Goal: Task Accomplishment & Management: Manage account settings

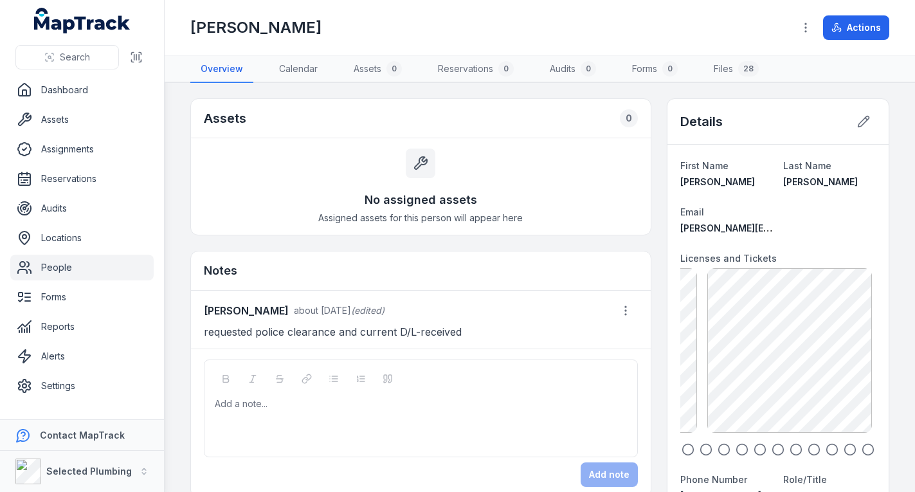
click at [68, 264] on link "People" at bounding box center [81, 268] width 143 height 26
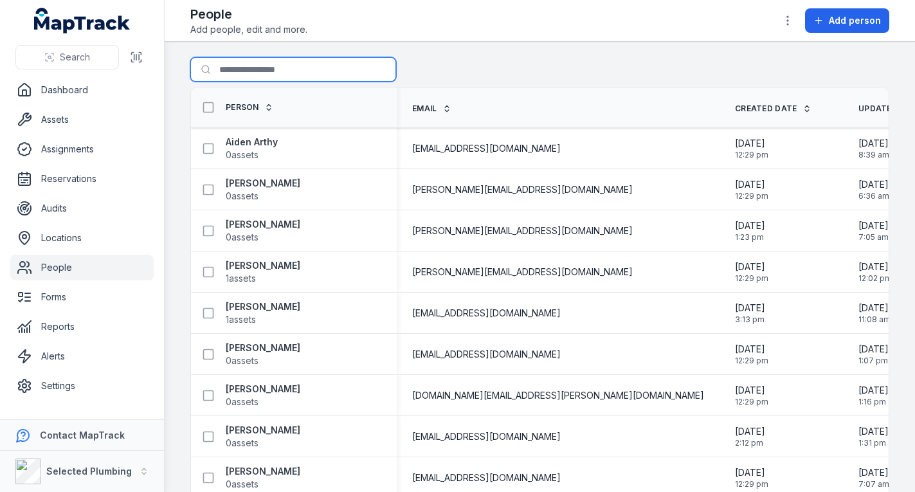
click at [292, 69] on input "Search for people" at bounding box center [293, 69] width 206 height 24
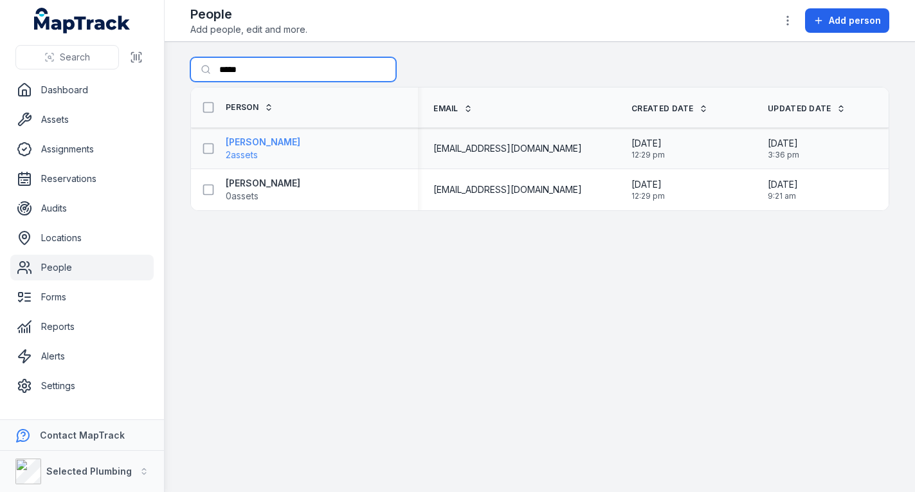
type input "*****"
click at [256, 143] on strong "[PERSON_NAME]" at bounding box center [263, 142] width 75 height 13
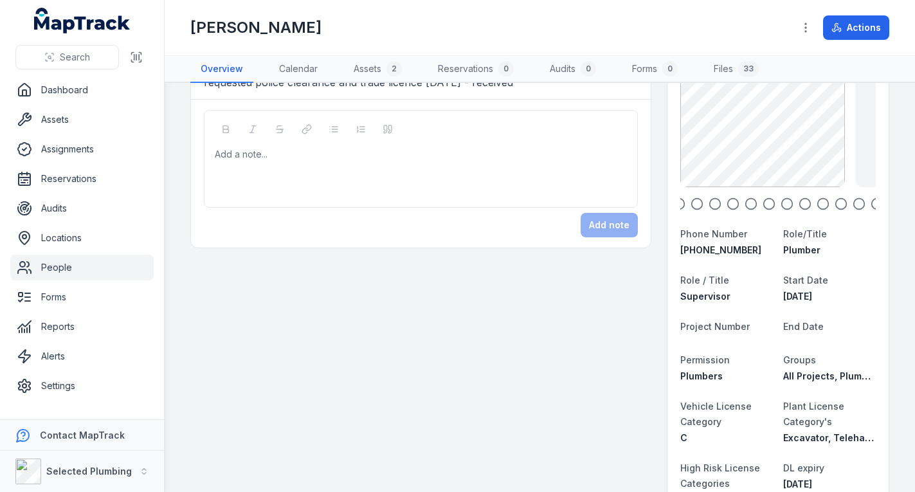
scroll to position [257, 0]
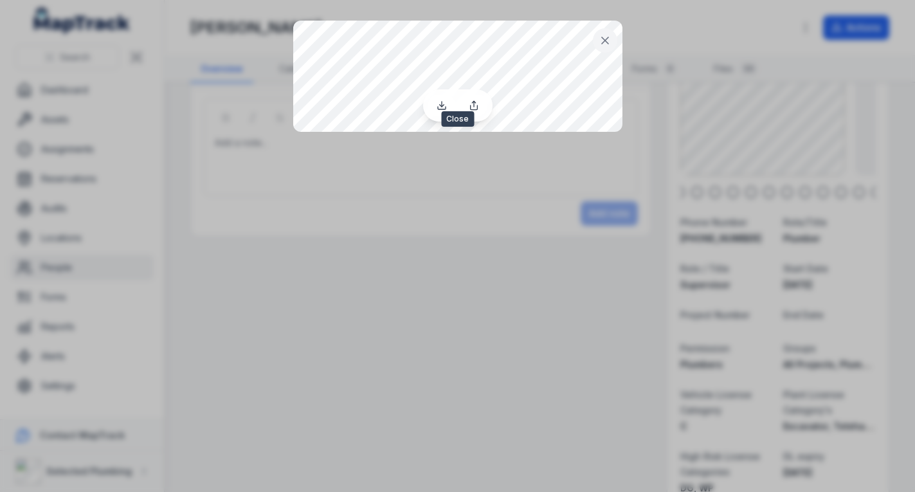
click at [604, 37] on icon at bounding box center [605, 40] width 13 height 13
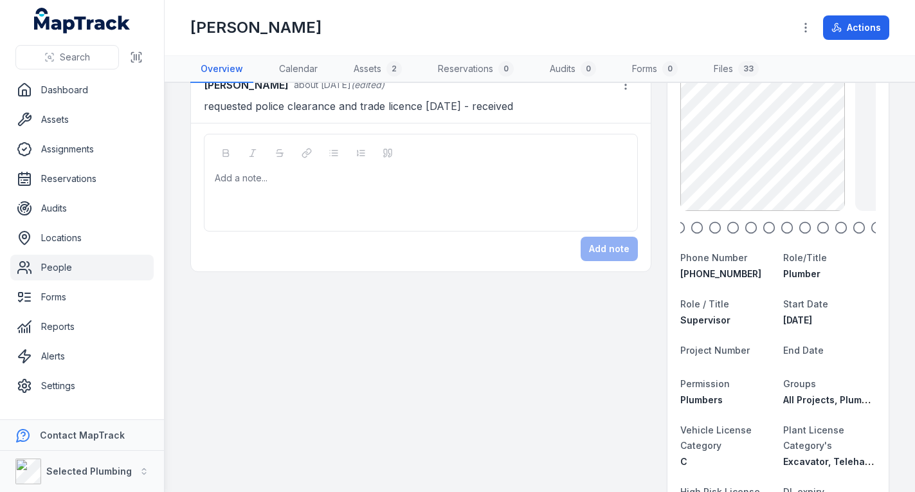
scroll to position [129, 0]
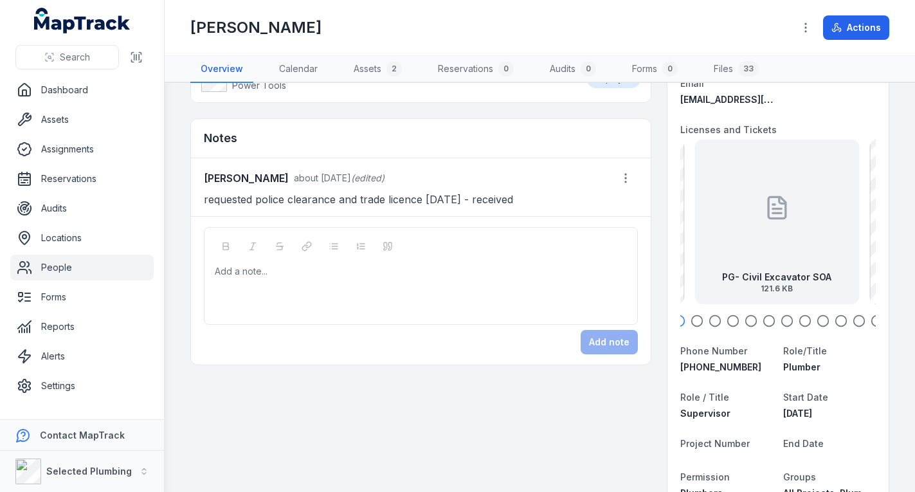
click at [770, 230] on div at bounding box center [777, 208] width 26 height 116
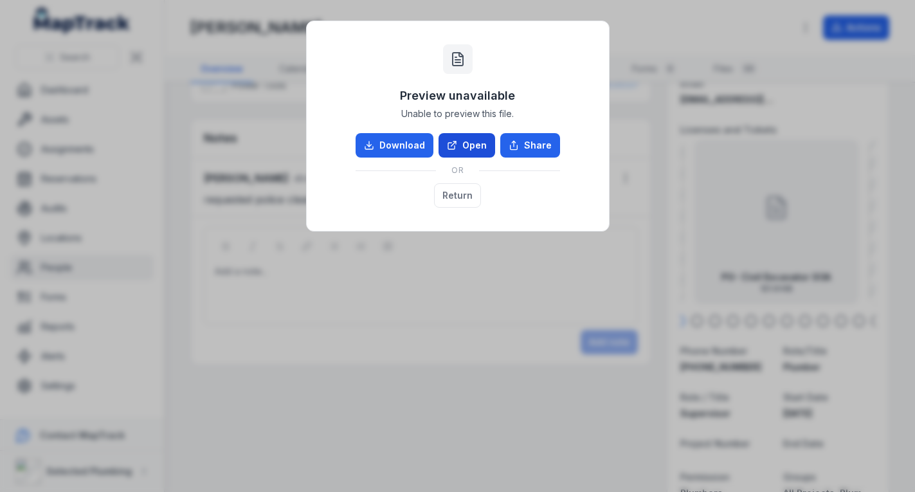
click at [474, 141] on link "Open" at bounding box center [466, 145] width 57 height 24
click at [452, 192] on button "Return" at bounding box center [457, 195] width 47 height 24
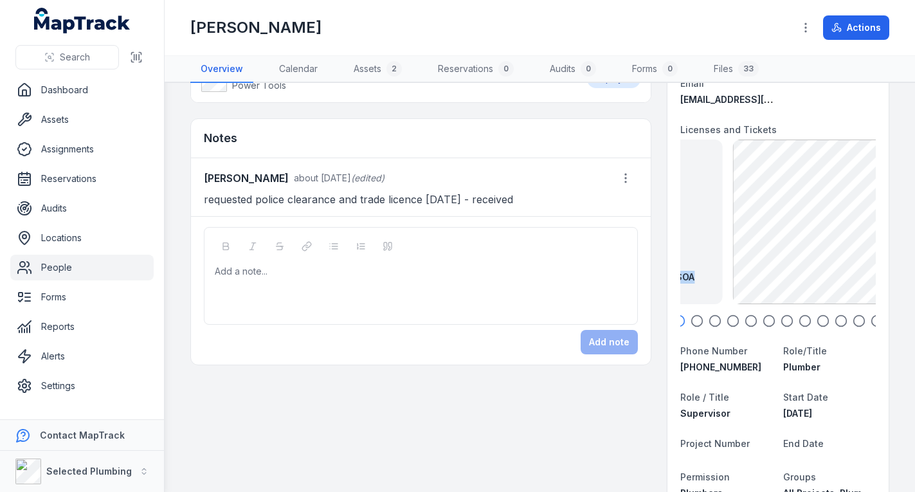
drag, startPoint x: 823, startPoint y: 257, endPoint x: 667, endPoint y: 260, distance: 155.6
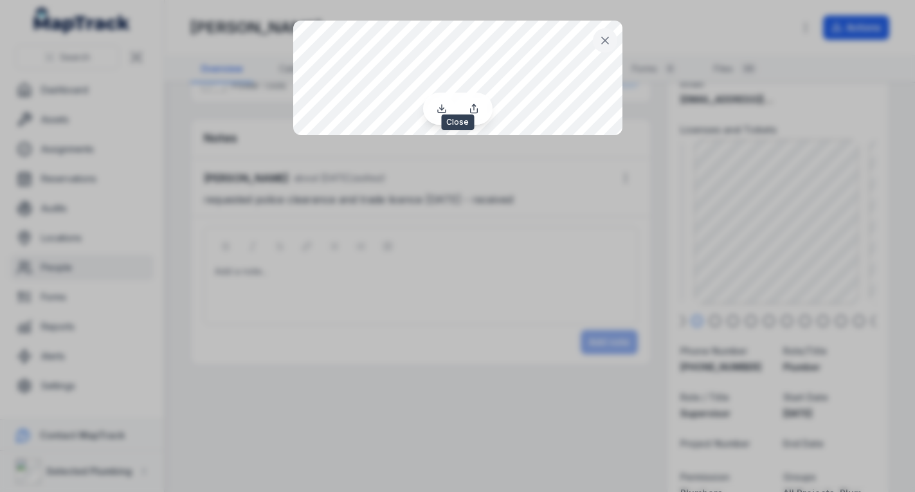
click at [604, 41] on icon at bounding box center [605, 40] width 6 height 6
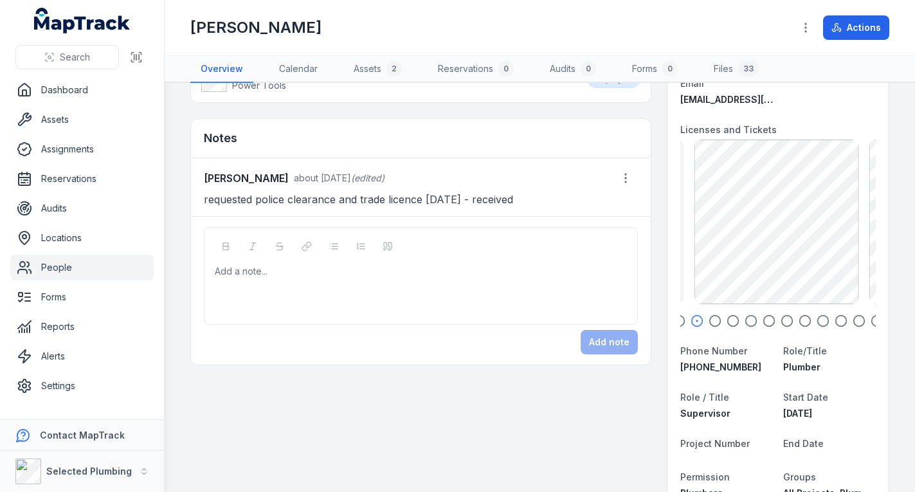
click at [708, 320] on icon "button" at bounding box center [714, 320] width 13 height 13
click at [690, 317] on icon "button" at bounding box center [696, 320] width 13 height 13
click at [675, 318] on circle "button" at bounding box center [678, 321] width 11 height 11
click at [708, 318] on icon "button" at bounding box center [714, 320] width 13 height 13
click at [726, 319] on icon "button" at bounding box center [732, 320] width 13 height 13
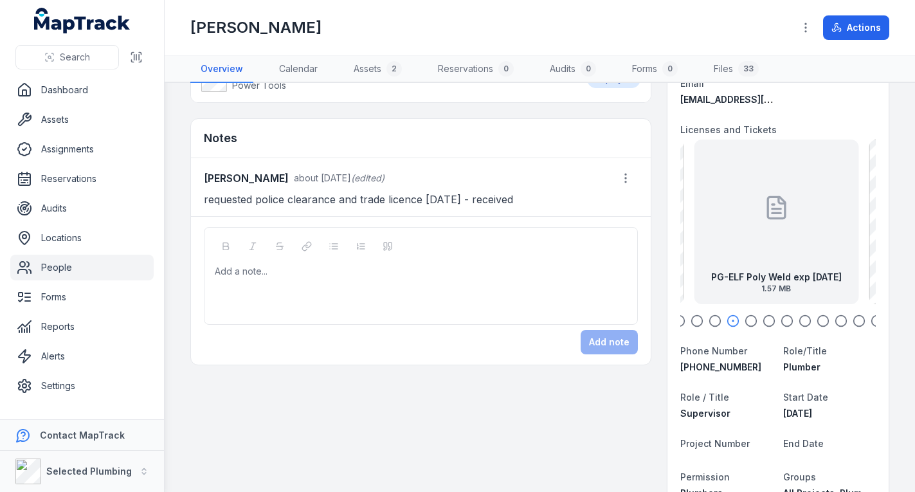
click at [708, 317] on icon "button" at bounding box center [714, 320] width 13 height 13
click at [727, 316] on circle "button" at bounding box center [732, 321] width 11 height 11
click at [742, 249] on div "PG-ELF Poly Weld exp [DATE] 1.57 MB" at bounding box center [776, 222] width 165 height 165
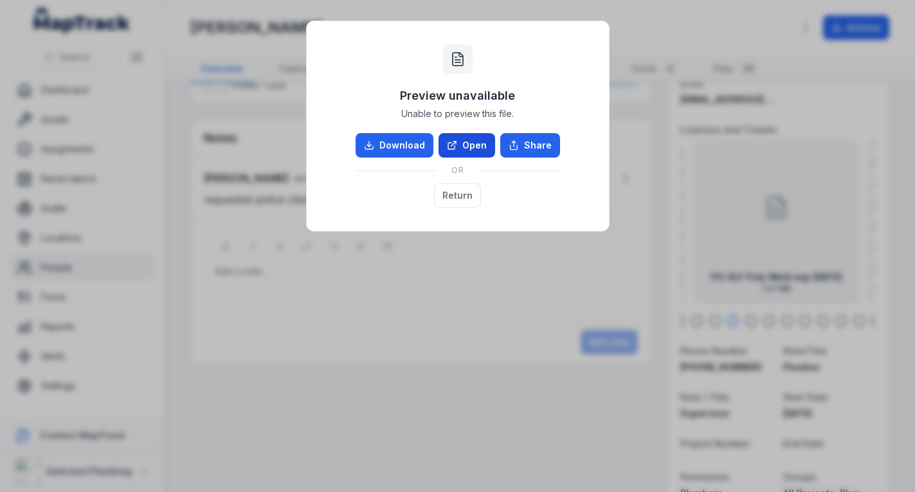
click at [474, 146] on link "Open" at bounding box center [466, 145] width 57 height 24
click at [449, 186] on button "Return" at bounding box center [457, 195] width 47 height 24
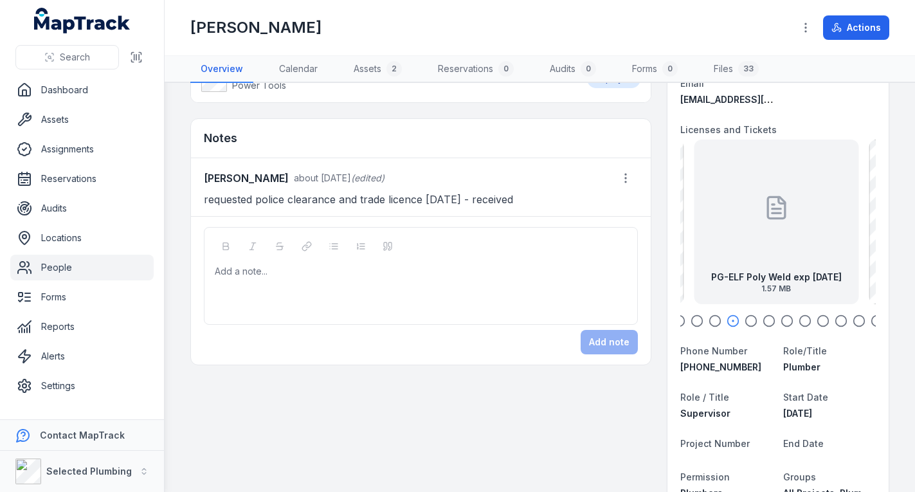
click at [744, 318] on icon "button" at bounding box center [750, 320] width 13 height 13
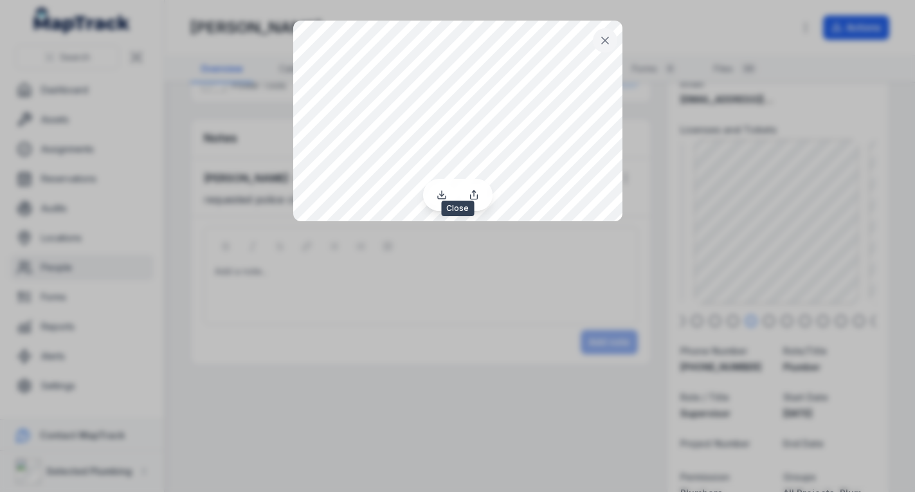
click at [604, 37] on icon at bounding box center [605, 40] width 13 height 13
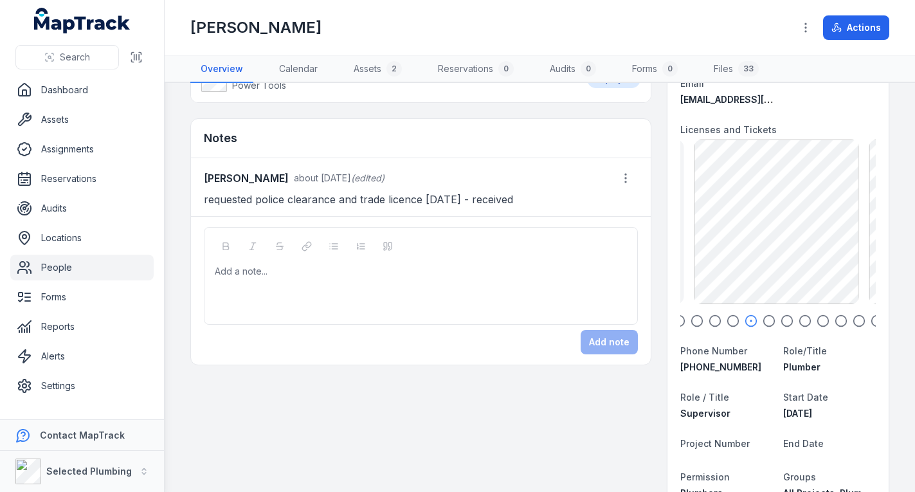
click at [726, 319] on icon "button" at bounding box center [732, 320] width 13 height 13
click at [708, 317] on icon "button" at bounding box center [714, 320] width 13 height 13
click at [690, 319] on icon "button" at bounding box center [696, 320] width 13 height 13
drag, startPoint x: 752, startPoint y: 270, endPoint x: 863, endPoint y: 281, distance: 111.1
click at [860, 281] on div "PG- Civil Excavator SOA 121.6 KB" at bounding box center [795, 222] width 165 height 165
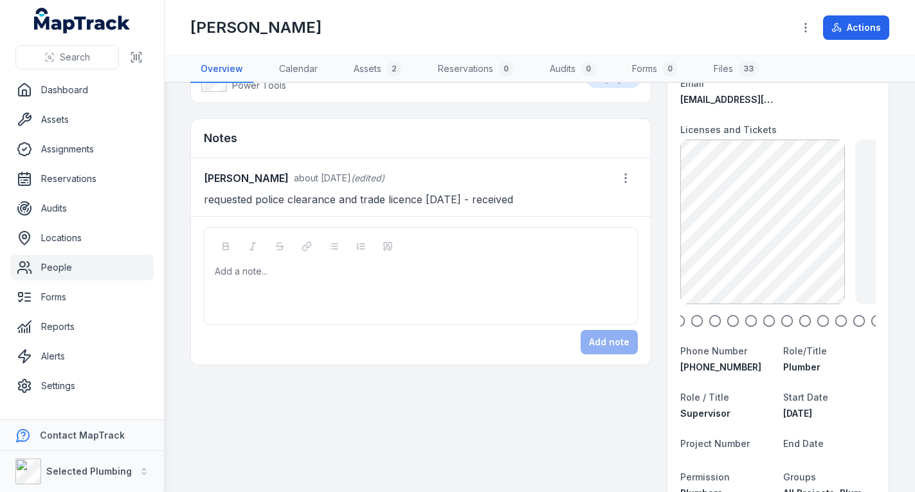
scroll to position [0, 0]
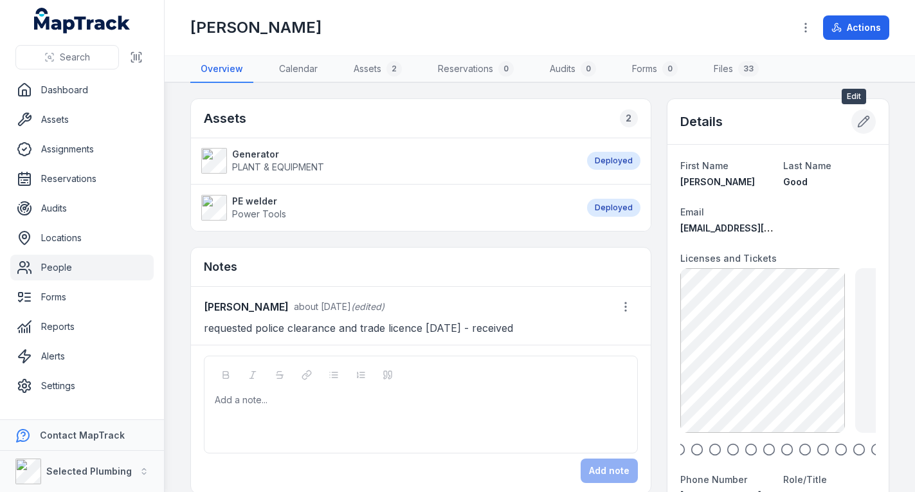
click at [851, 120] on button at bounding box center [863, 121] width 24 height 24
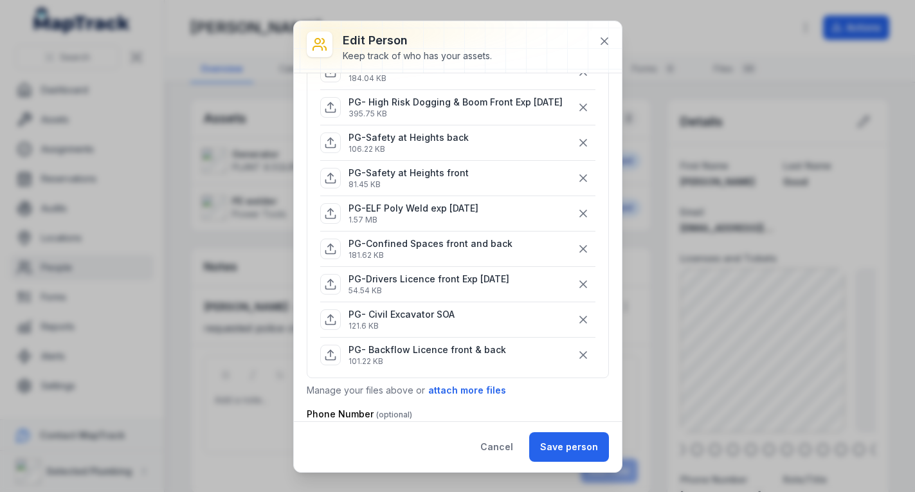
scroll to position [321, 0]
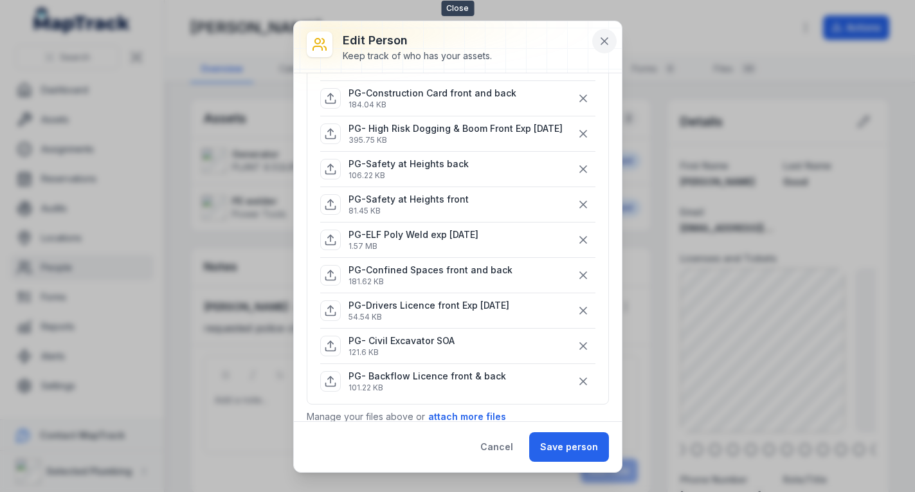
click at [605, 39] on icon at bounding box center [604, 41] width 13 height 13
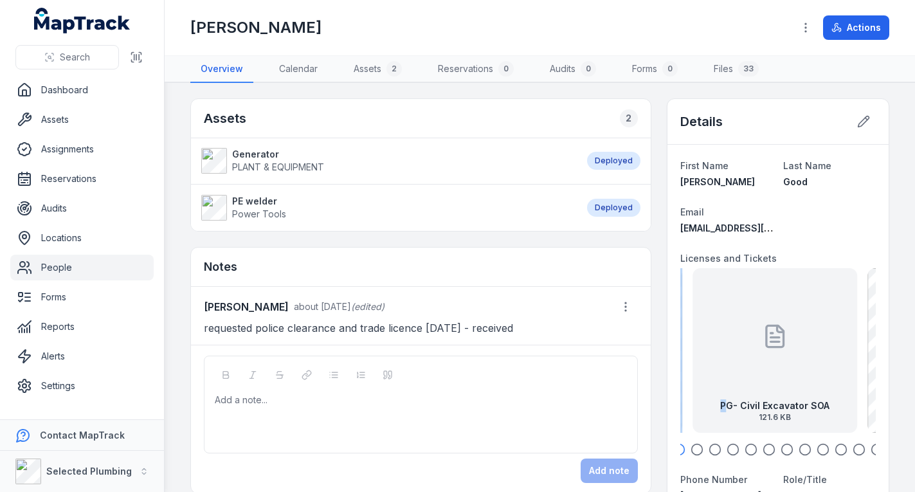
drag, startPoint x: 743, startPoint y: 375, endPoint x: 681, endPoint y: 367, distance: 62.8
click at [692, 368] on div "PG- Civil Excavator SOA 121.6 KB" at bounding box center [774, 350] width 165 height 165
drag, startPoint x: 801, startPoint y: 377, endPoint x: 735, endPoint y: 372, distance: 65.7
click at [737, 372] on div "PG-ELF Poly Weld exp [DATE] 1.57 MB" at bounding box center [767, 350] width 165 height 165
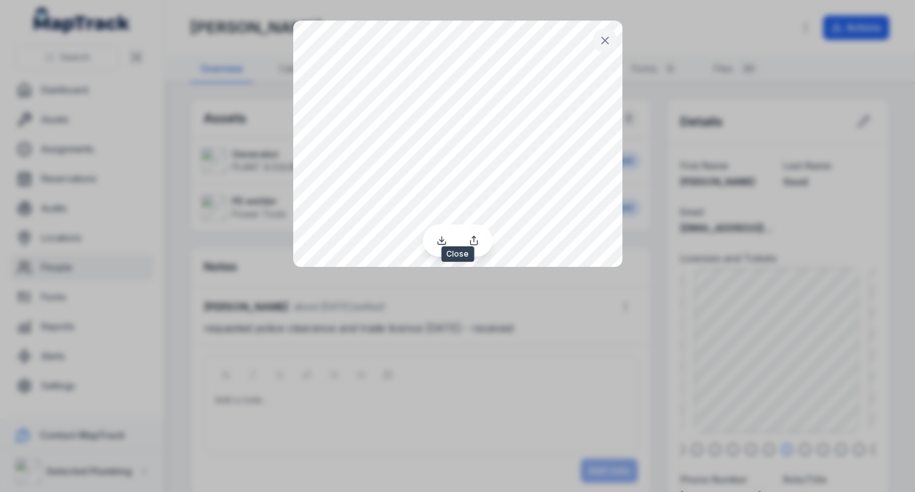
click at [603, 41] on icon at bounding box center [605, 40] width 13 height 13
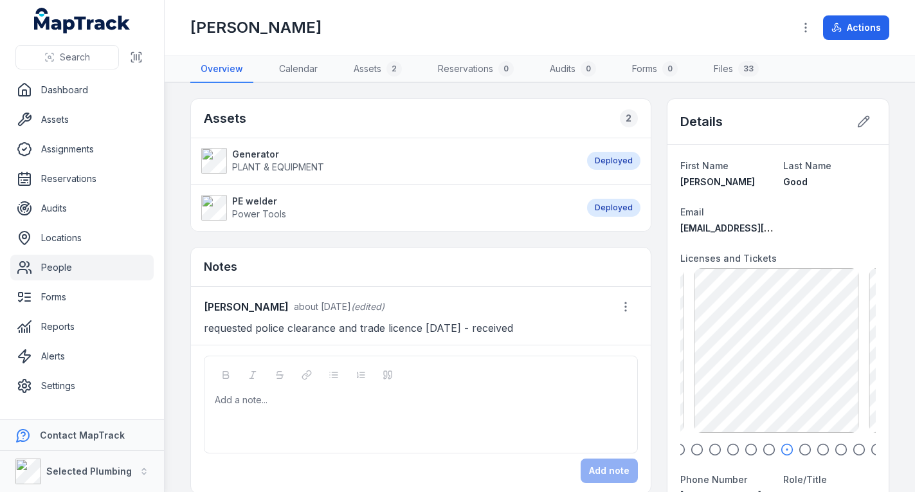
click at [798, 451] on icon "button" at bounding box center [804, 449] width 13 height 13
click at [816, 447] on icon "button" at bounding box center [822, 449] width 13 height 13
click at [834, 449] on icon "button" at bounding box center [840, 449] width 13 height 13
click at [852, 448] on icon "button" at bounding box center [858, 449] width 13 height 13
drag, startPoint x: 856, startPoint y: 448, endPoint x: 784, endPoint y: 444, distance: 72.1
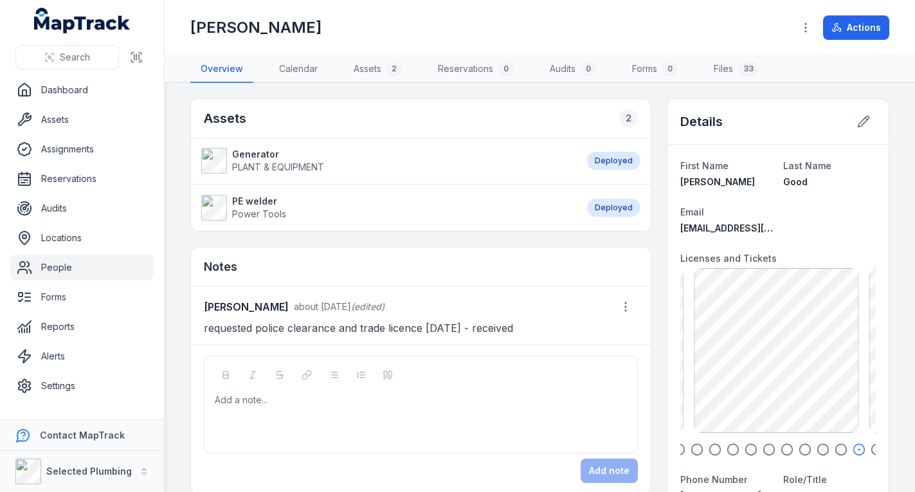
click at [786, 446] on div at bounding box center [777, 449] width 195 height 13
drag, startPoint x: 823, startPoint y: 446, endPoint x: 766, endPoint y: 437, distance: 57.9
click at [766, 437] on div "PG- Civil Excavator SOA 121.6 KB PG-ELF Poly Weld exp [DATE] 1.57 MB PG - Polic…" at bounding box center [777, 362] width 195 height 188
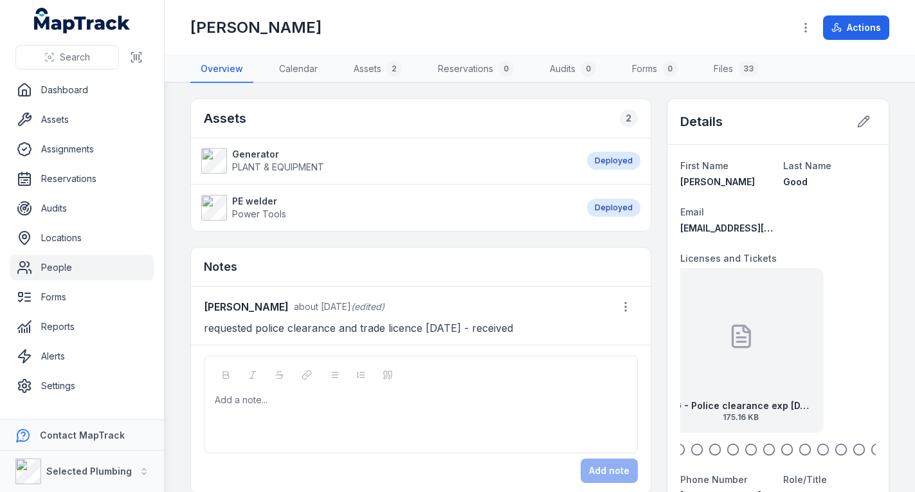
drag, startPoint x: 809, startPoint y: 377, endPoint x: 710, endPoint y: 366, distance: 98.9
click at [712, 368] on div "PG - Police clearance exp [DATE] 175.16 KB" at bounding box center [740, 350] width 165 height 165
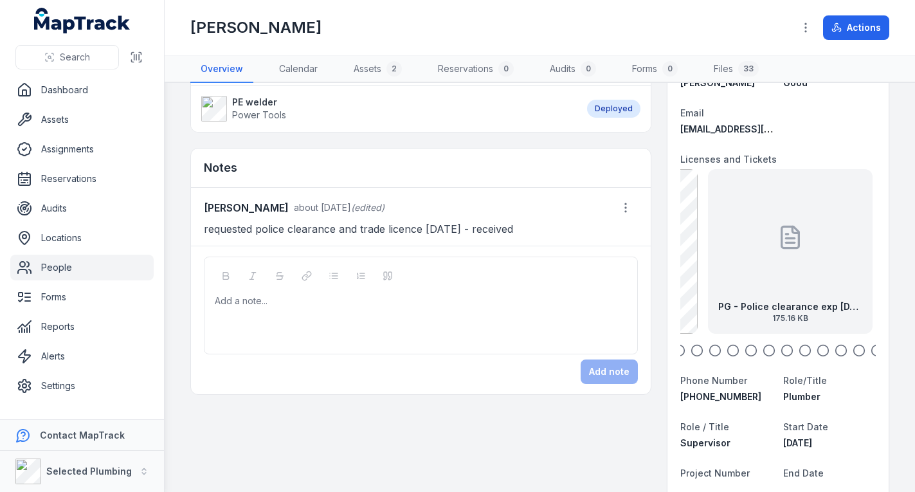
scroll to position [0, 0]
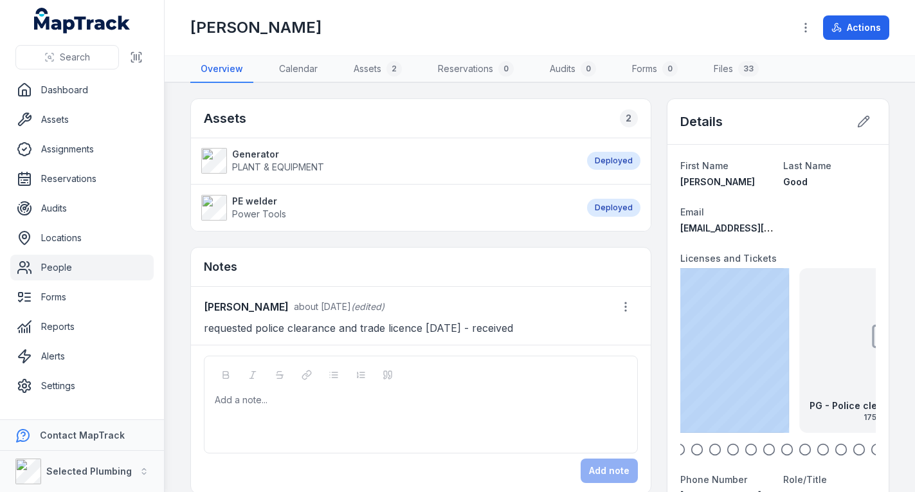
drag, startPoint x: 757, startPoint y: 371, endPoint x: 876, endPoint y: 374, distance: 119.0
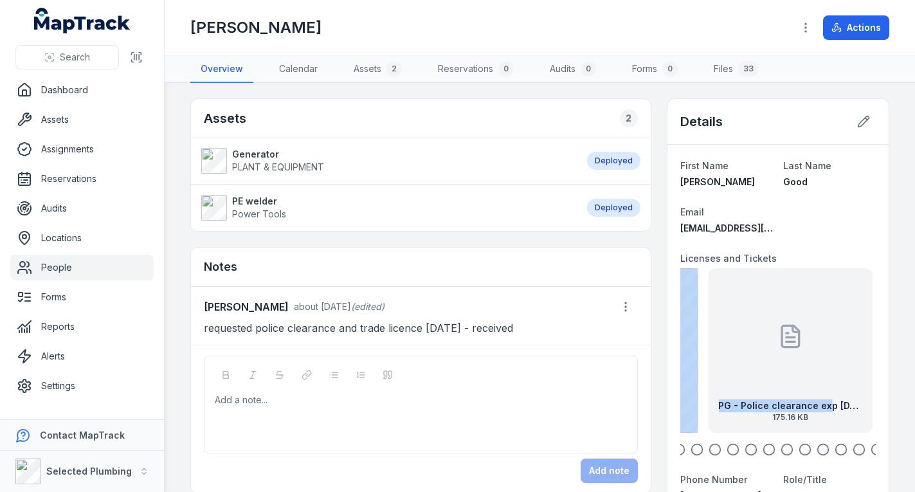
click at [763, 382] on div "PG - Police clearance exp [DATE] 175.16 KB" at bounding box center [790, 350] width 165 height 165
click at [857, 122] on icon at bounding box center [863, 121] width 13 height 13
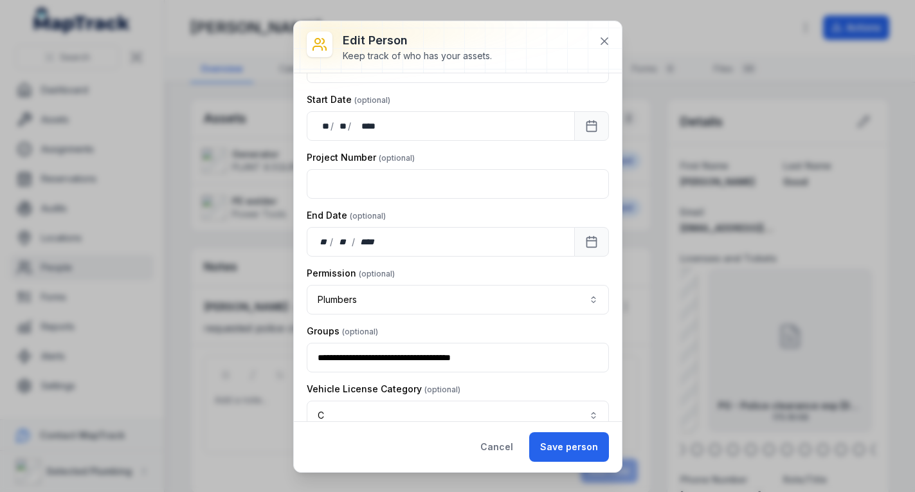
scroll to position [1093, 0]
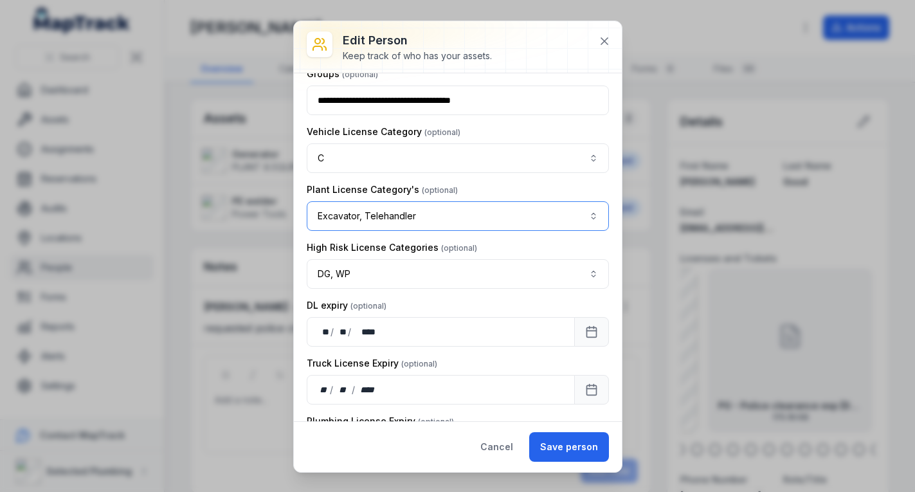
click at [582, 226] on button "**********" at bounding box center [458, 216] width 302 height 30
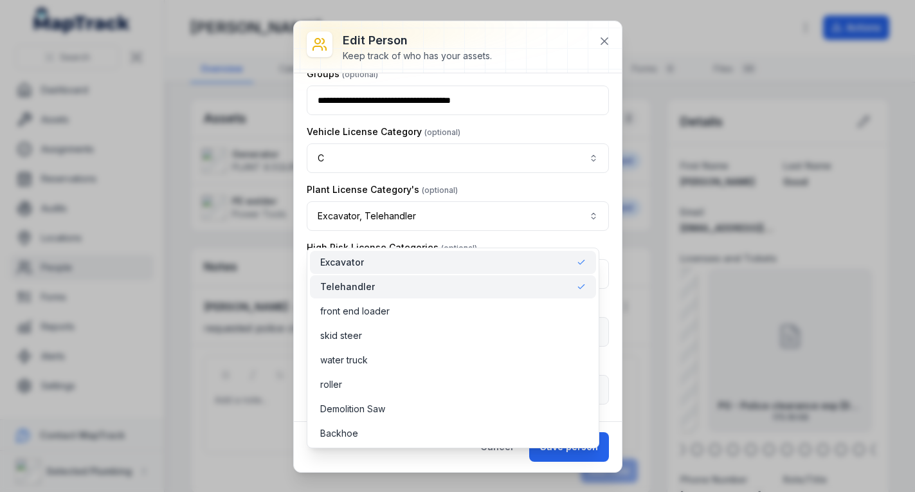
click at [463, 282] on div "Telehandler" at bounding box center [453, 286] width 266 height 13
click at [481, 198] on div "Plant License Category's Excavator *********" at bounding box center [458, 207] width 302 height 48
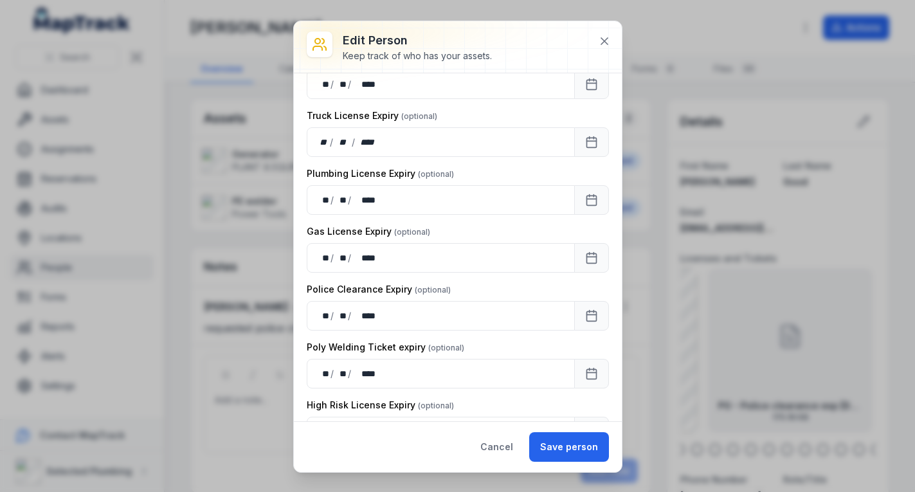
scroll to position [1350, 0]
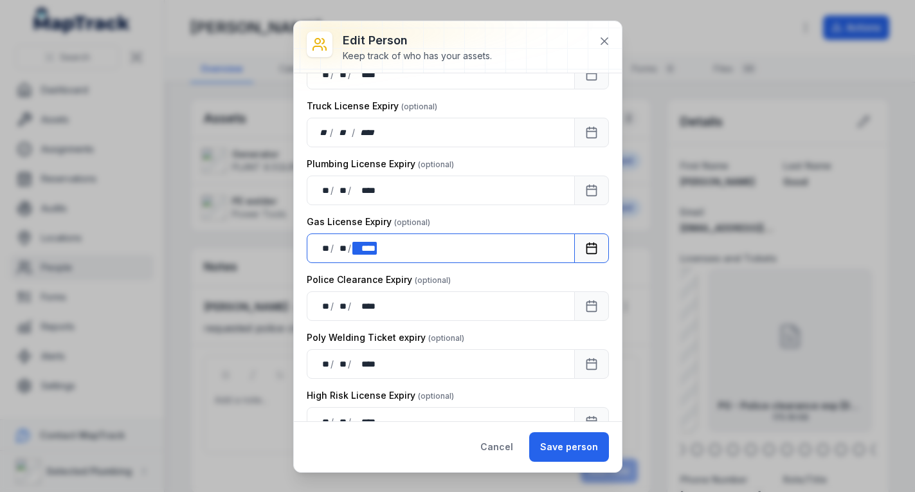
click at [379, 263] on div "** ** / ** ** / **** ****" at bounding box center [441, 248] width 268 height 30
click at [375, 255] on div "**** ****" at bounding box center [364, 248] width 24 height 13
click at [381, 260] on div "** ** / ** ** / **** ***" at bounding box center [441, 248] width 268 height 30
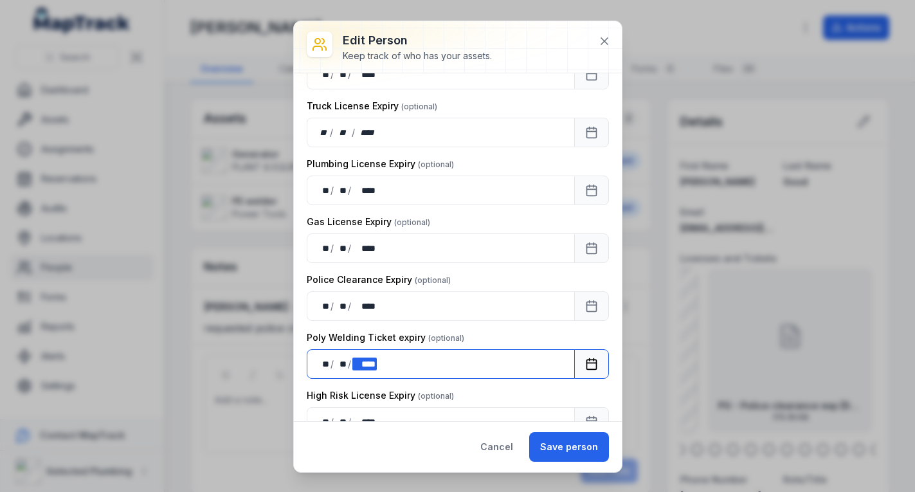
click at [498, 379] on div "** ** / ** ** / **** ****" at bounding box center [441, 364] width 268 height 30
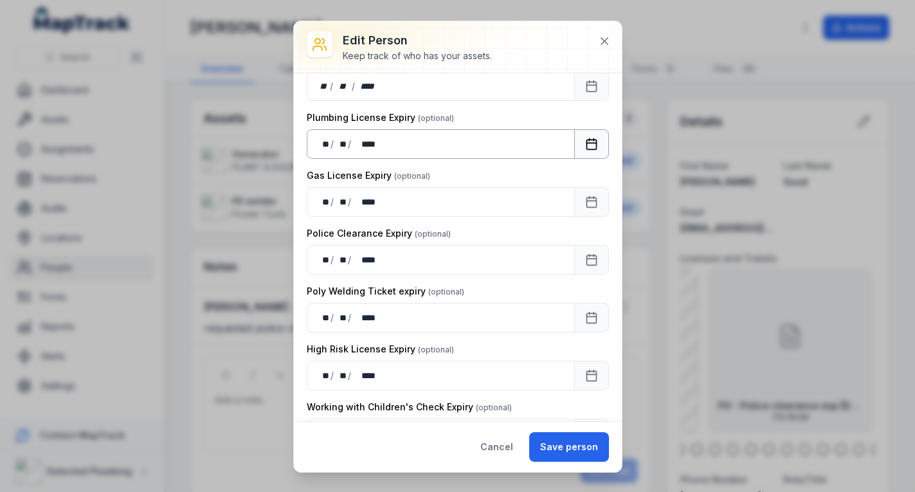
scroll to position [1203, 0]
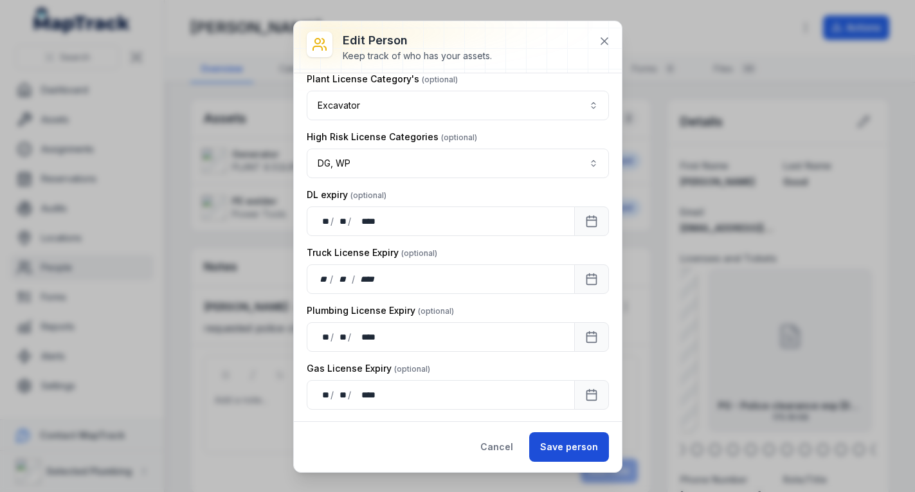
click at [561, 446] on button "Save person" at bounding box center [569, 447] width 80 height 30
